Goal: Task Accomplishment & Management: Complete application form

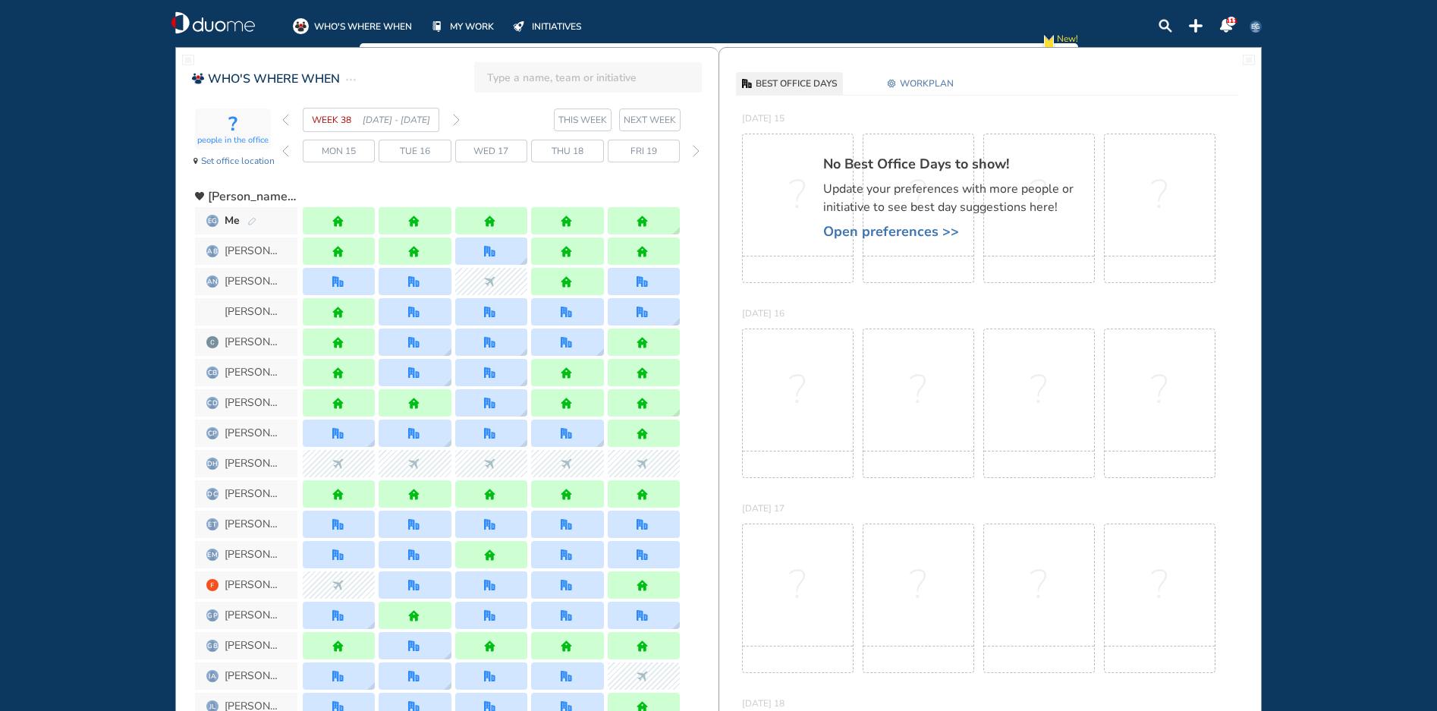
click at [457, 118] on img "forward week" at bounding box center [456, 120] width 7 height 12
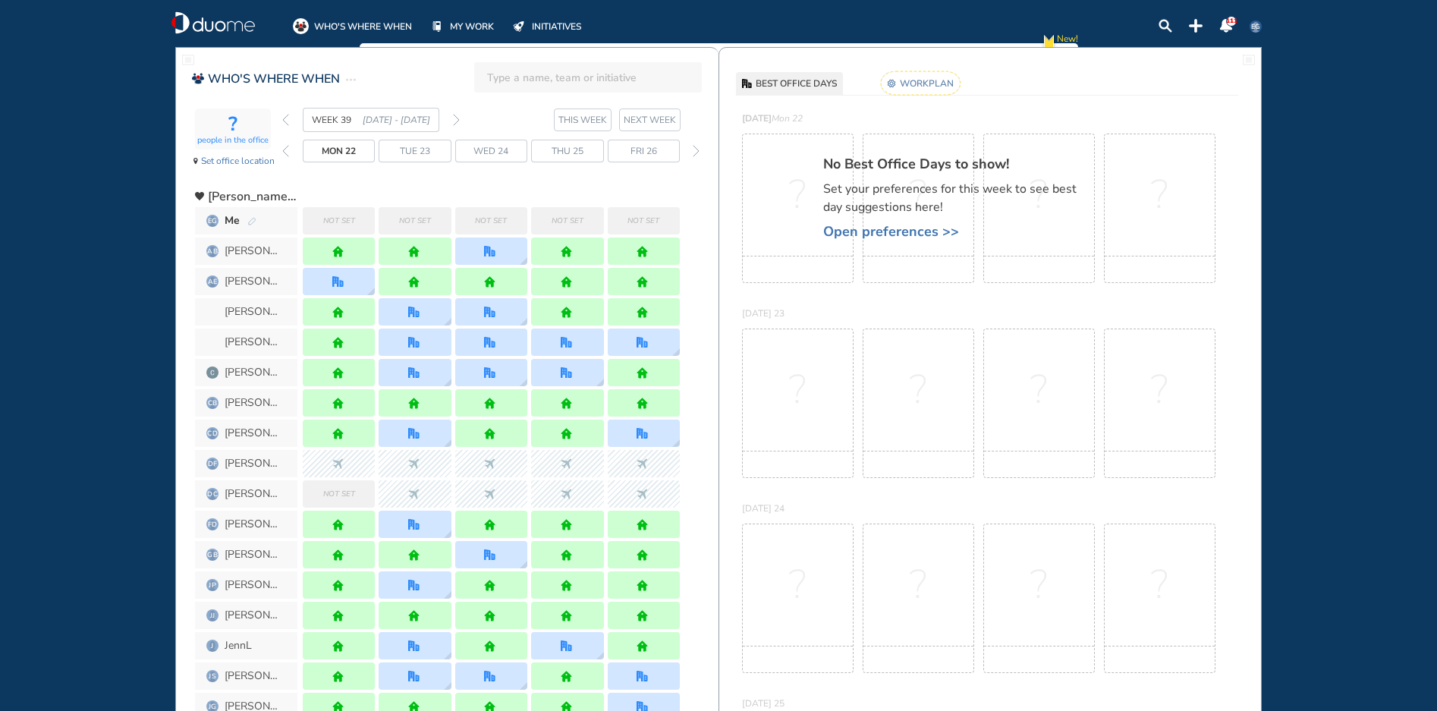
click at [925, 85] on rect at bounding box center [921, 83] width 80 height 24
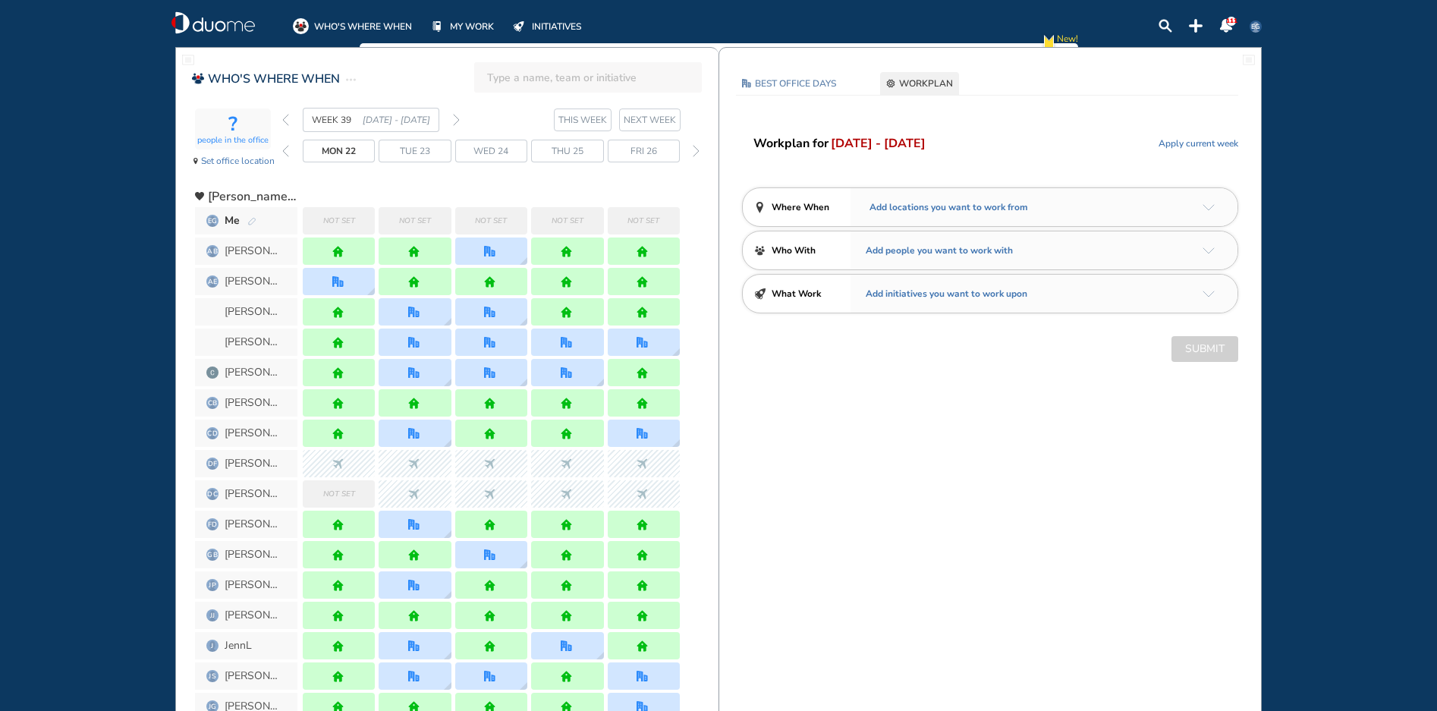
click at [1205, 209] on img "arrow-down-a5b4c4" at bounding box center [1208, 207] width 12 height 7
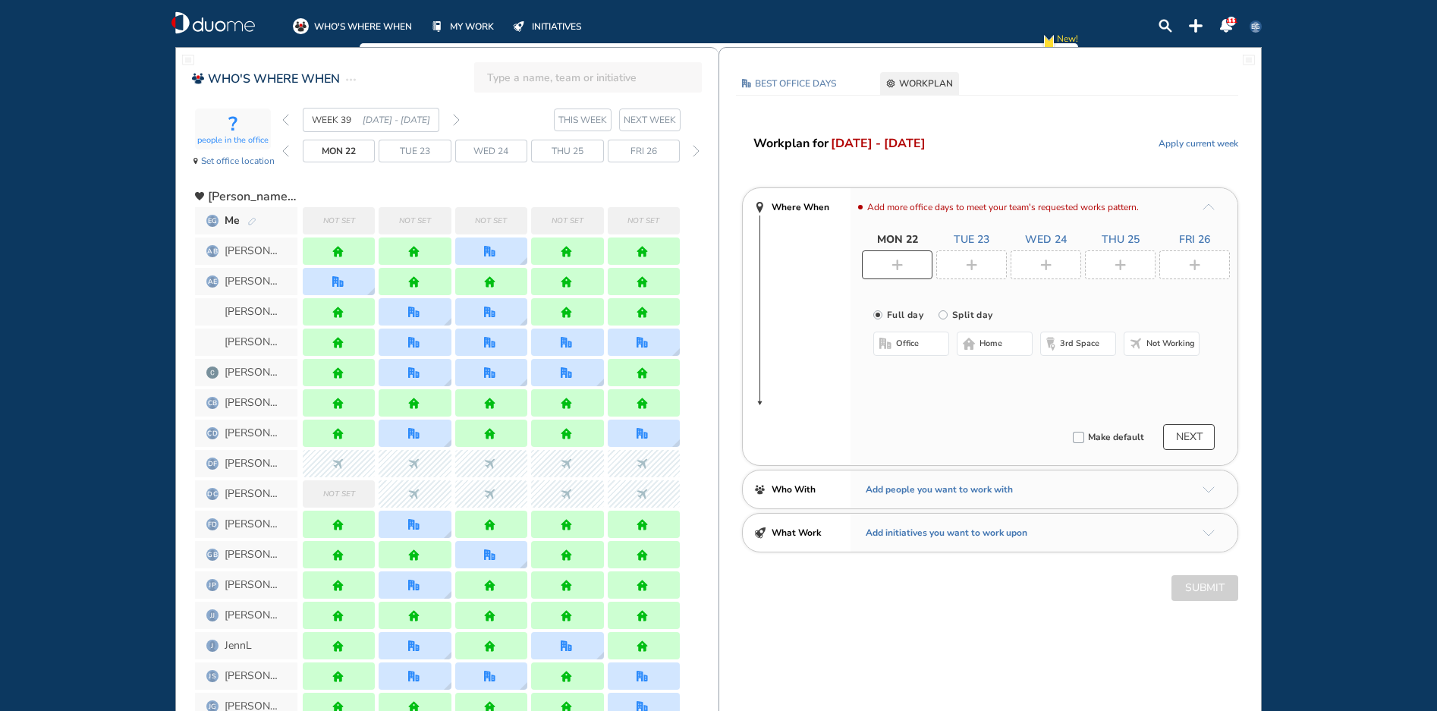
click at [883, 266] on div at bounding box center [897, 264] width 71 height 29
click at [1001, 340] on span "home" at bounding box center [990, 344] width 23 height 12
click at [971, 266] on img "plus-rounded-bdbdbd" at bounding box center [971, 264] width 11 height 11
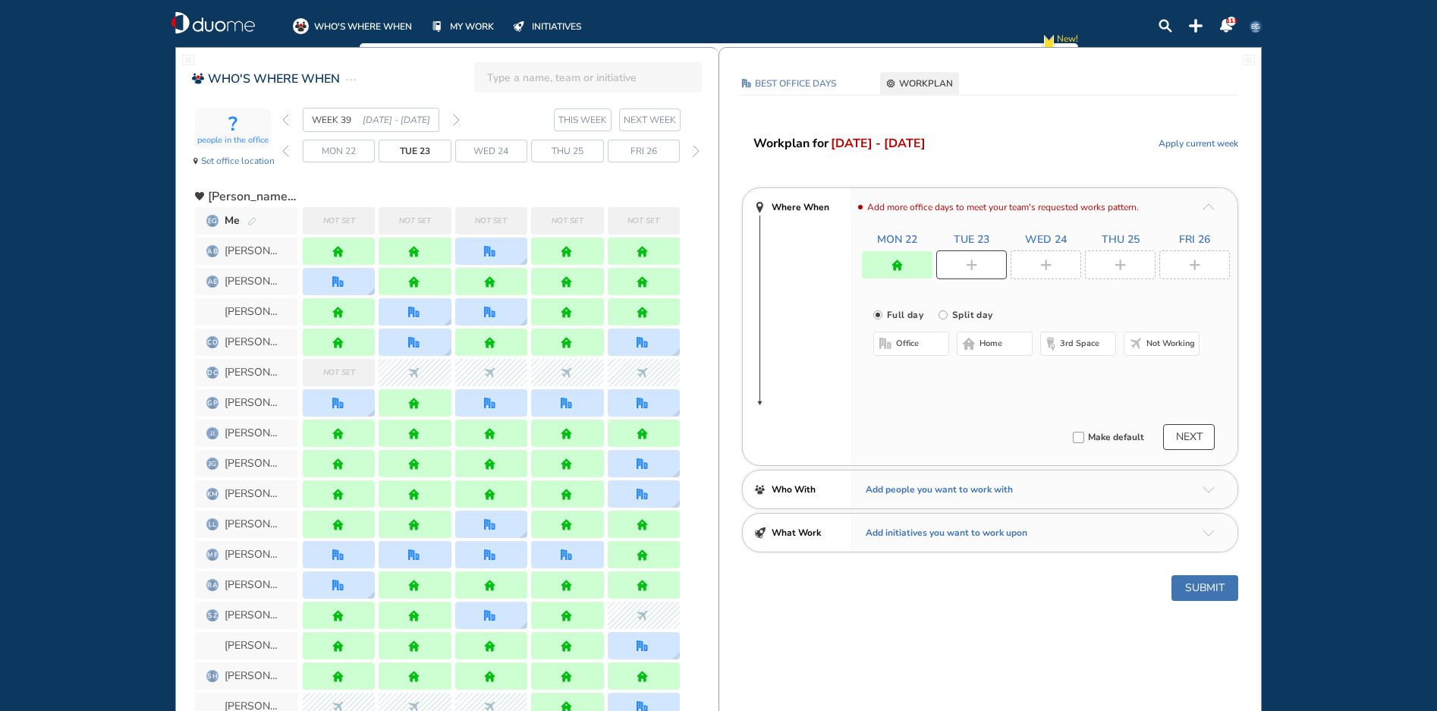
click at [993, 338] on span "home" at bounding box center [990, 344] width 23 height 12
click at [1054, 263] on div at bounding box center [1045, 264] width 71 height 29
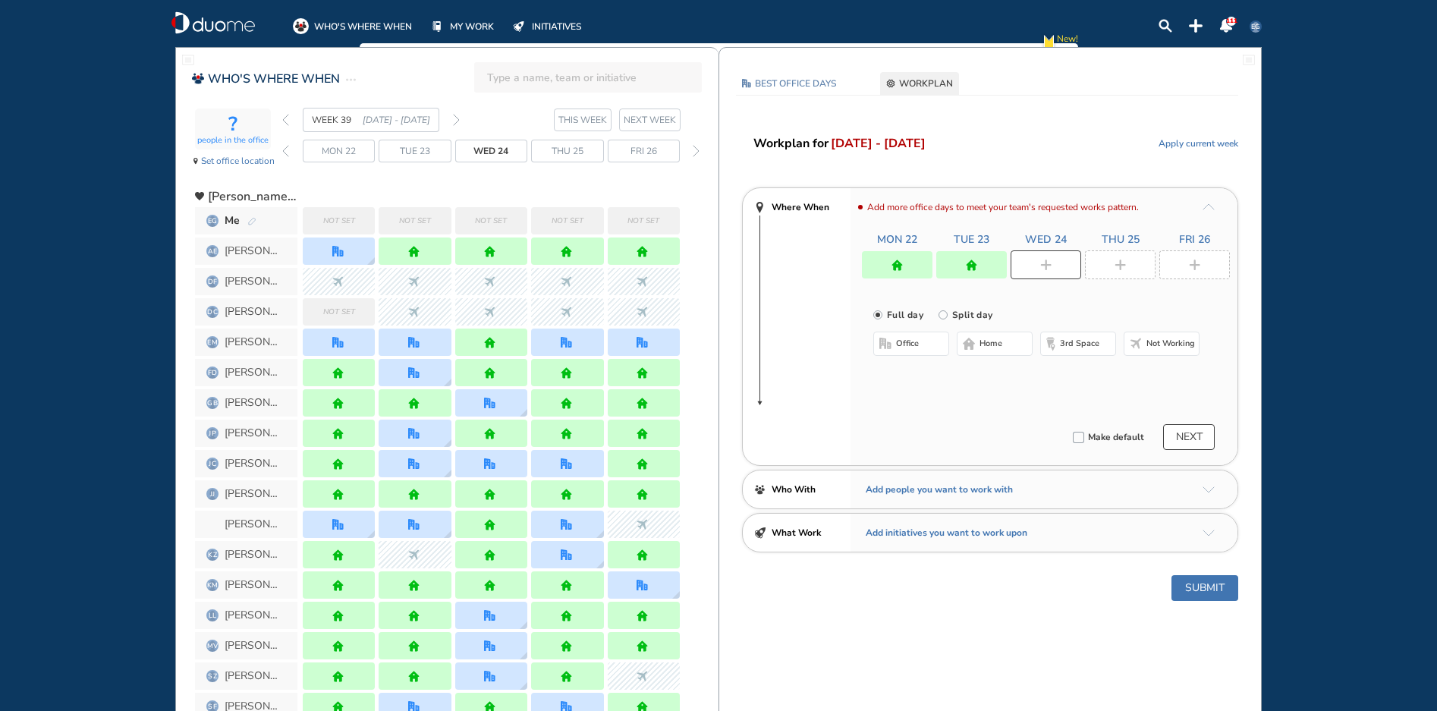
click at [908, 341] on span "office" at bounding box center [907, 344] width 23 height 12
click at [912, 376] on button "Select location" at bounding box center [913, 373] width 61 height 15
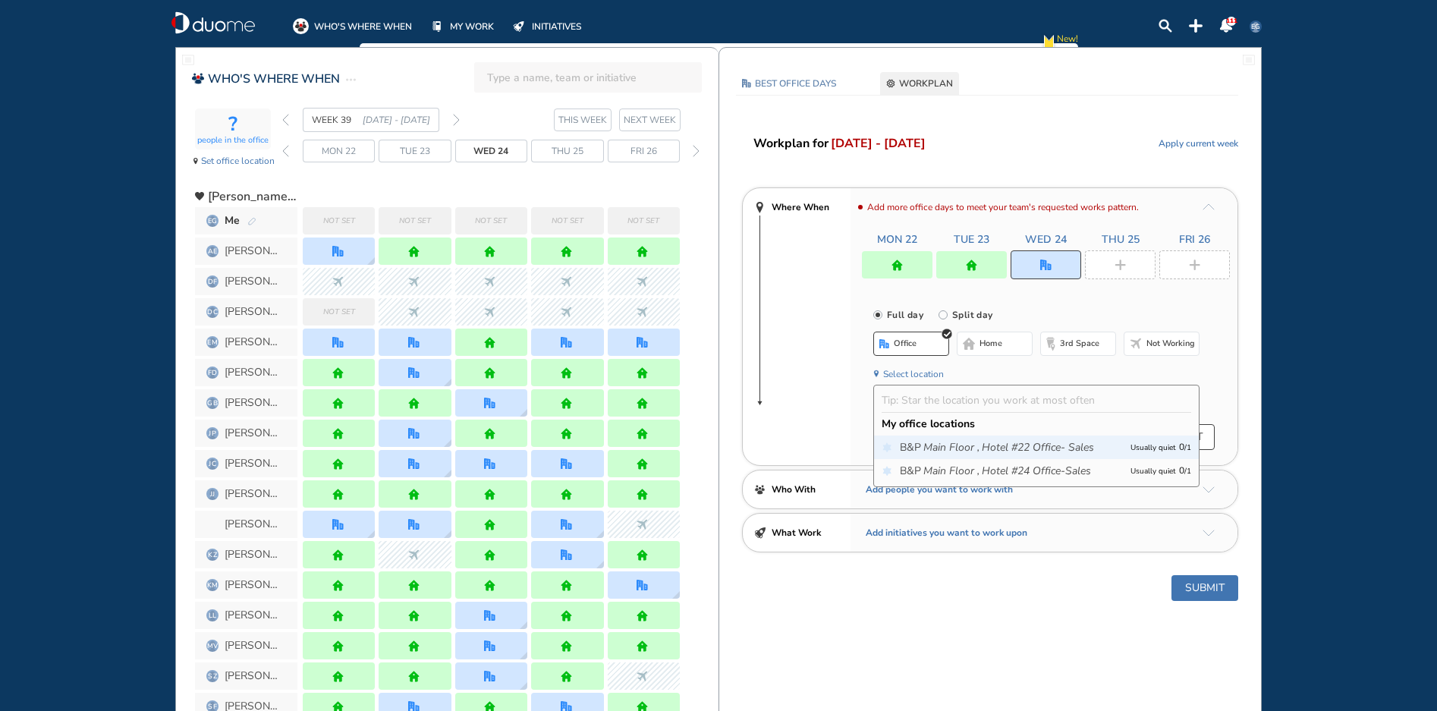
click at [1082, 450] on icon "Hotel #22 Office- Sales" at bounding box center [1038, 447] width 112 height 15
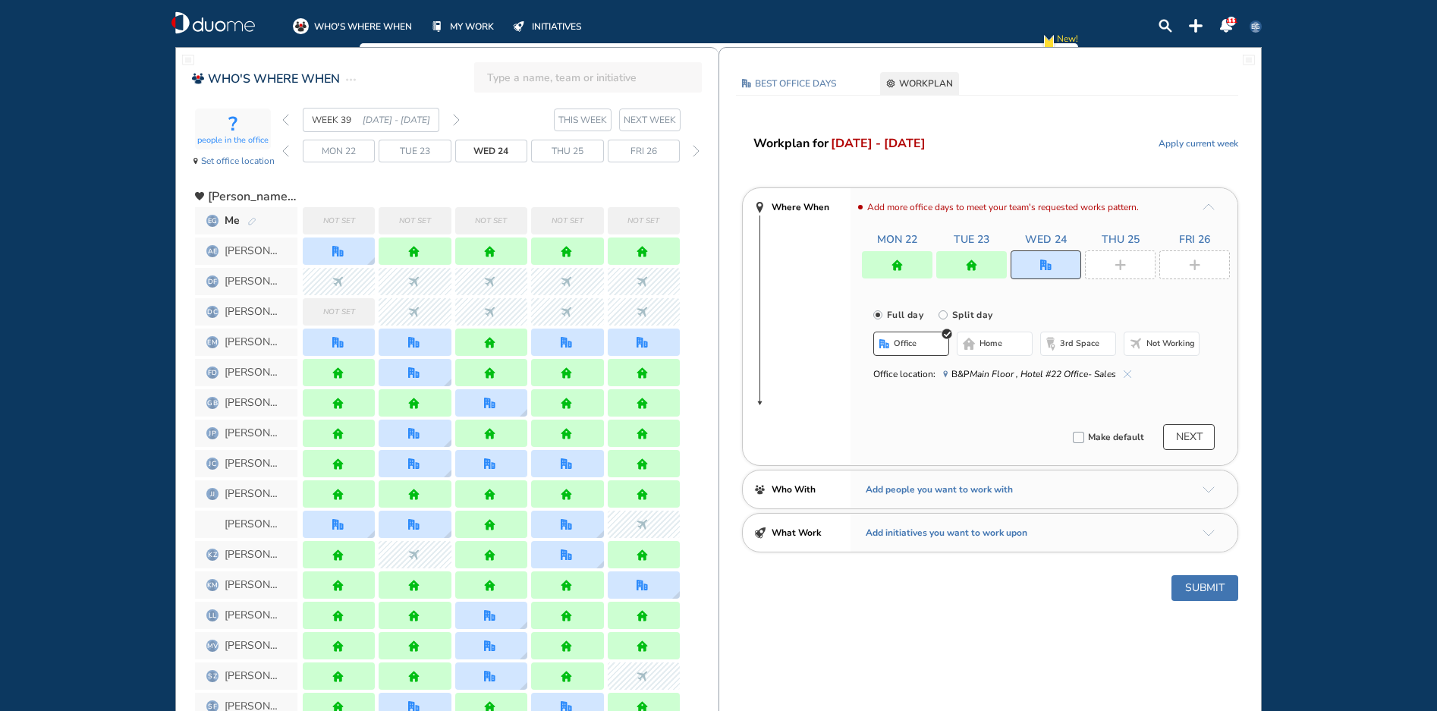
click at [1118, 256] on div at bounding box center [1120, 264] width 71 height 29
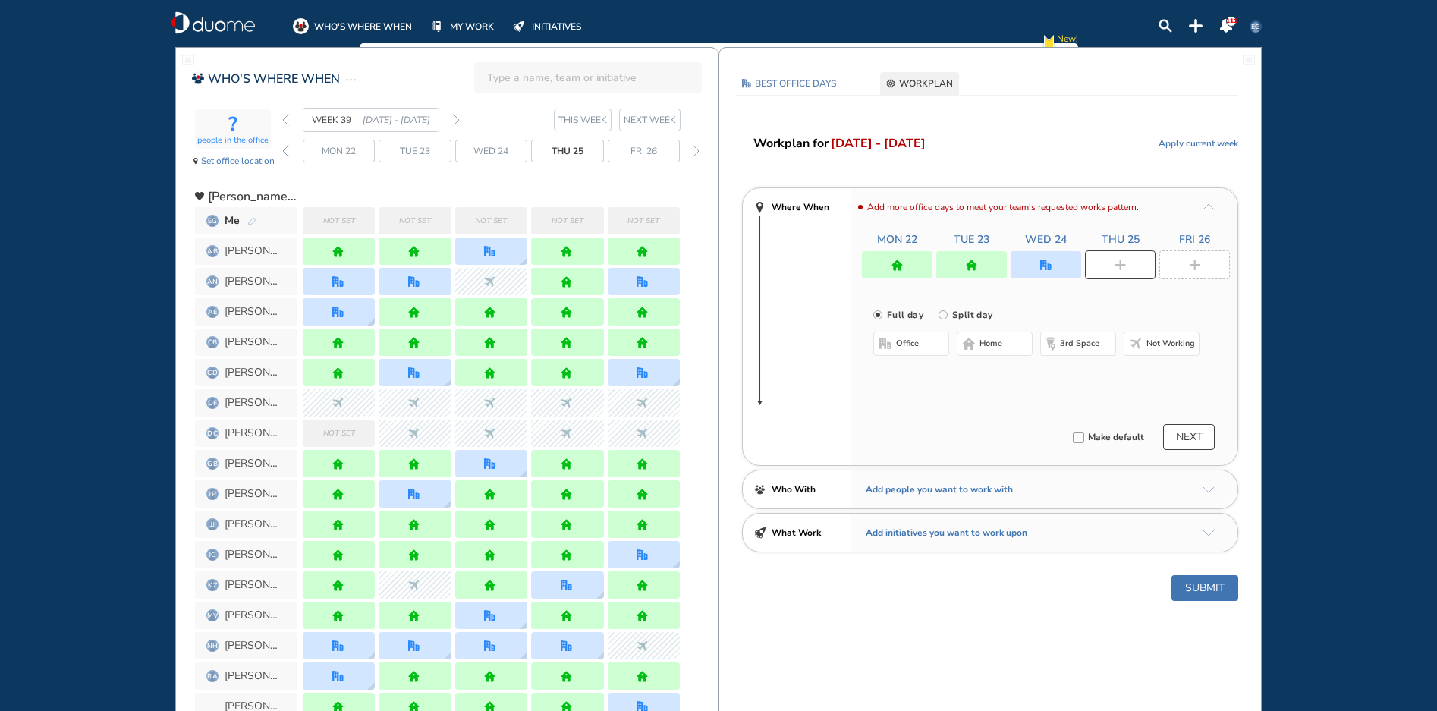
click at [983, 342] on span "home" at bounding box center [990, 344] width 23 height 12
drag, startPoint x: 1212, startPoint y: 259, endPoint x: 908, endPoint y: 354, distance: 317.7
click at [1208, 260] on div at bounding box center [1194, 264] width 71 height 29
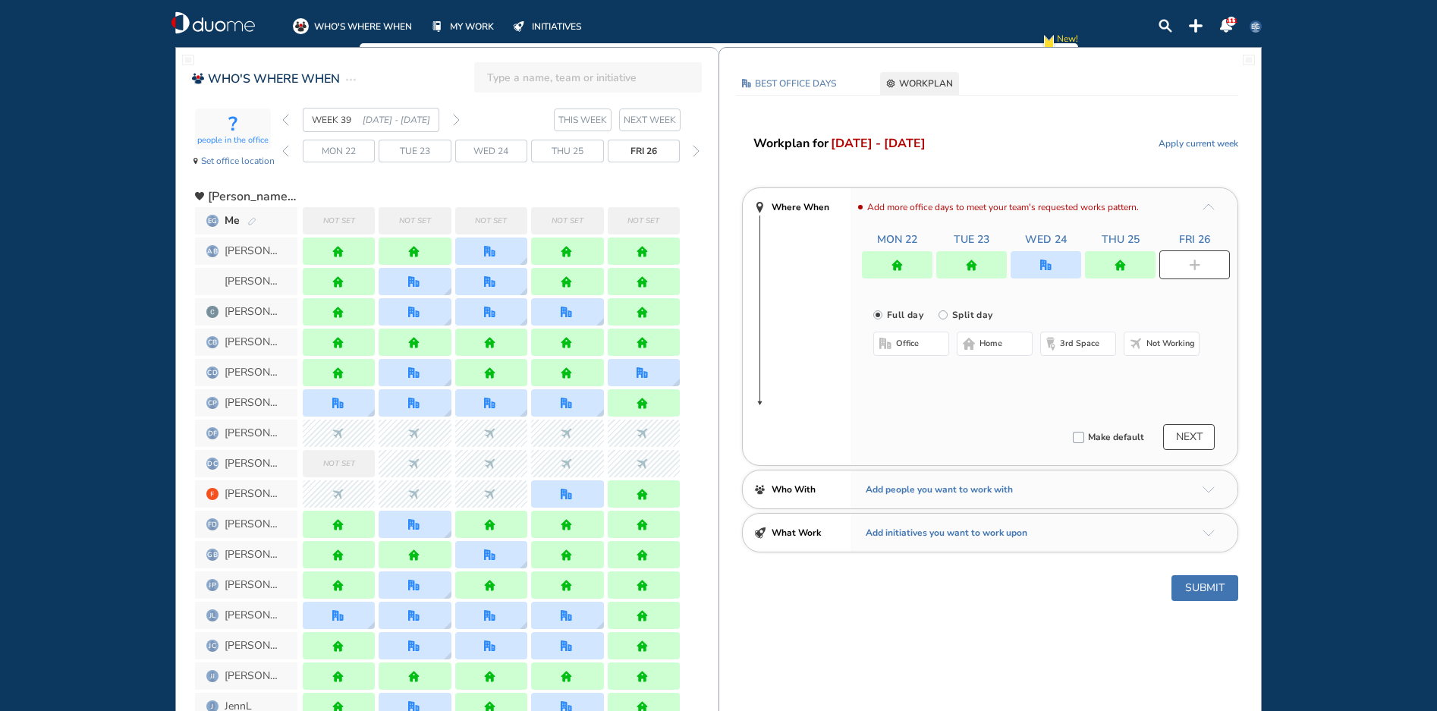
click at [907, 354] on button "office" at bounding box center [911, 344] width 76 height 24
click at [922, 381] on button "Select location" at bounding box center [913, 373] width 61 height 15
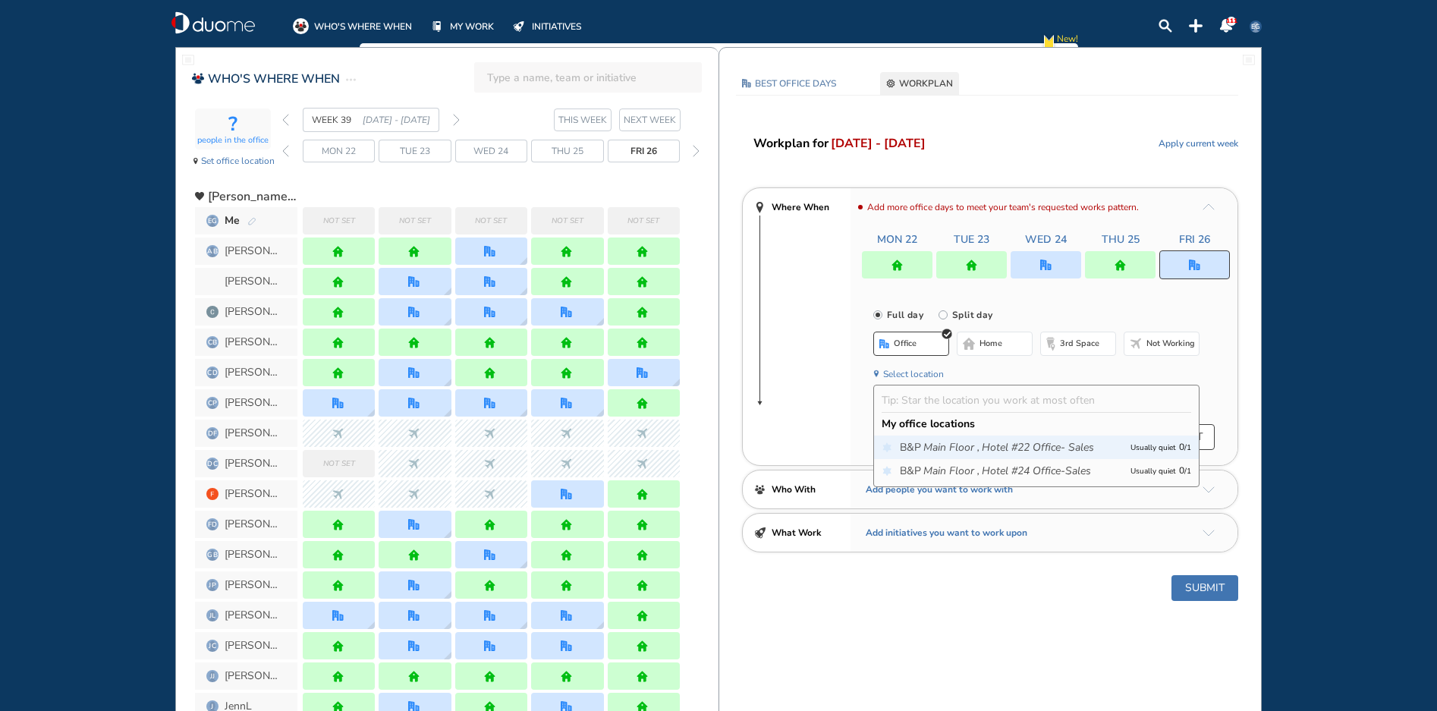
click at [947, 442] on icon "Main Floor ," at bounding box center [951, 447] width 56 height 15
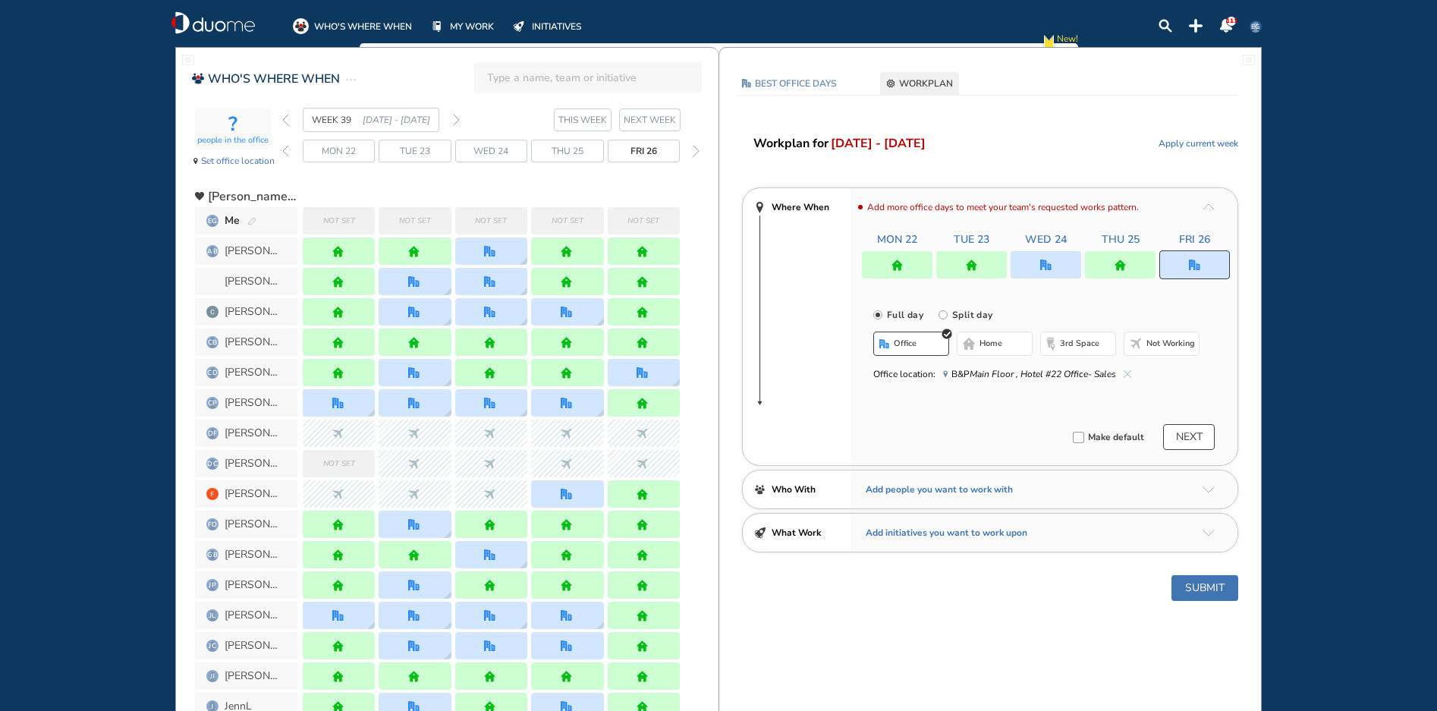
click at [1195, 596] on button "Submit" at bounding box center [1204, 588] width 67 height 26
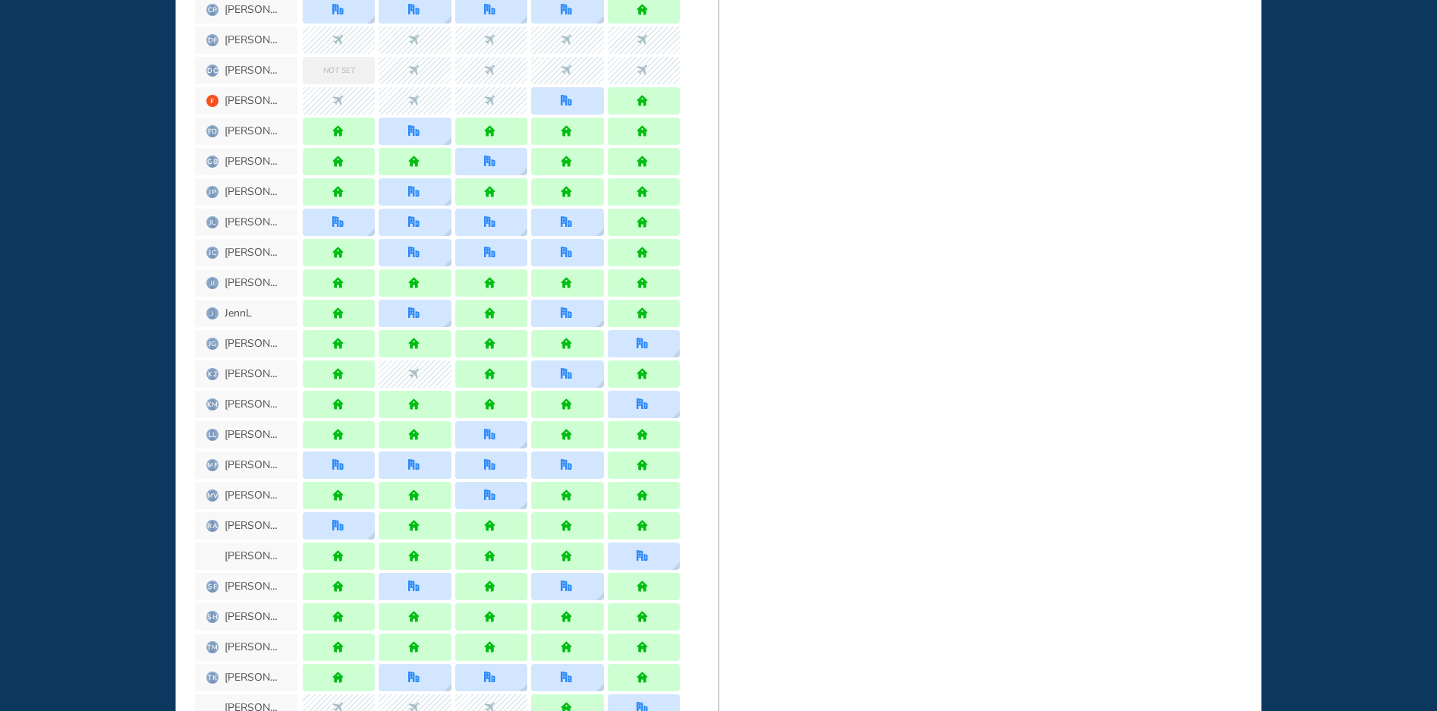
scroll to position [152, 0]
